Goal: Information Seeking & Learning: Learn about a topic

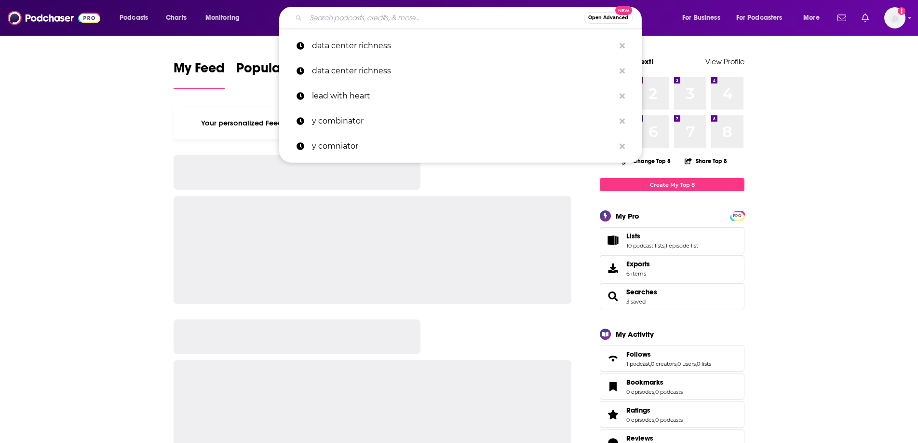
click at [491, 20] on input "Search podcasts, credits, & more..." at bounding box center [445, 17] width 278 height 15
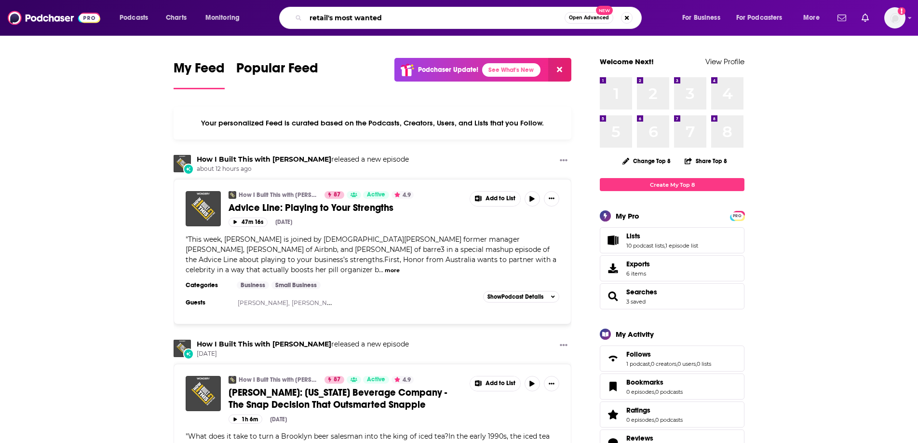
type input "retail's most wanted"
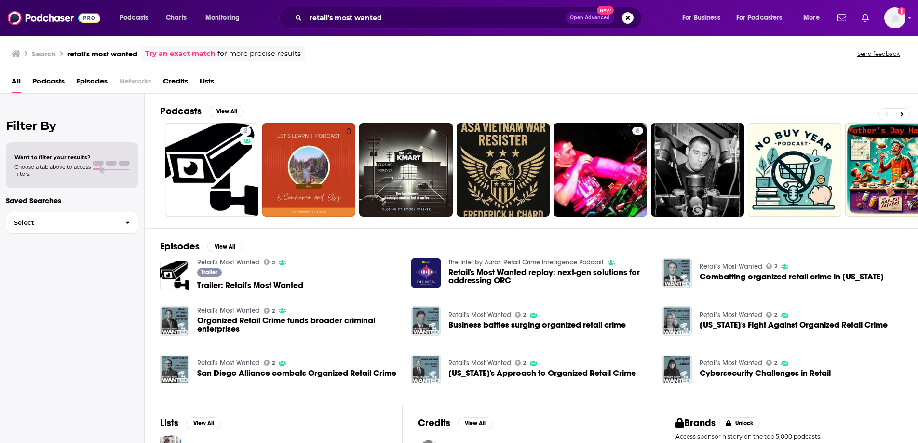
click at [247, 282] on span "Trailer: Retail's Most Wanted" at bounding box center [250, 285] width 106 height 8
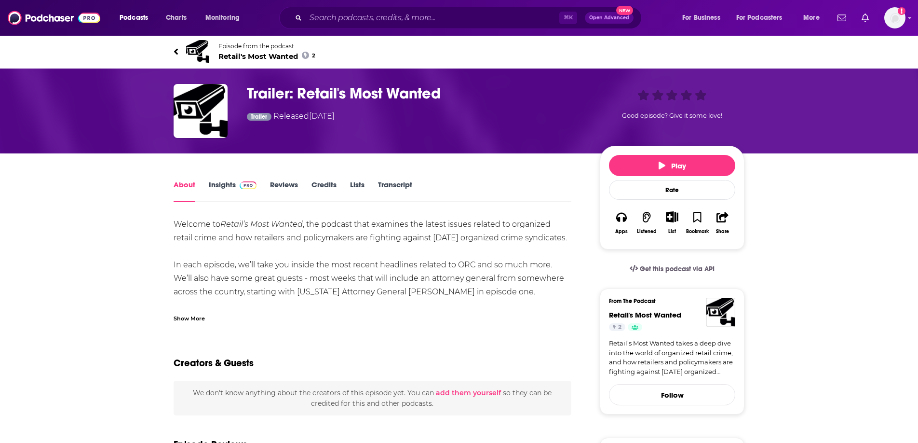
click at [246, 188] on link "Insights" at bounding box center [233, 191] width 48 height 22
